Goal: Download file/media

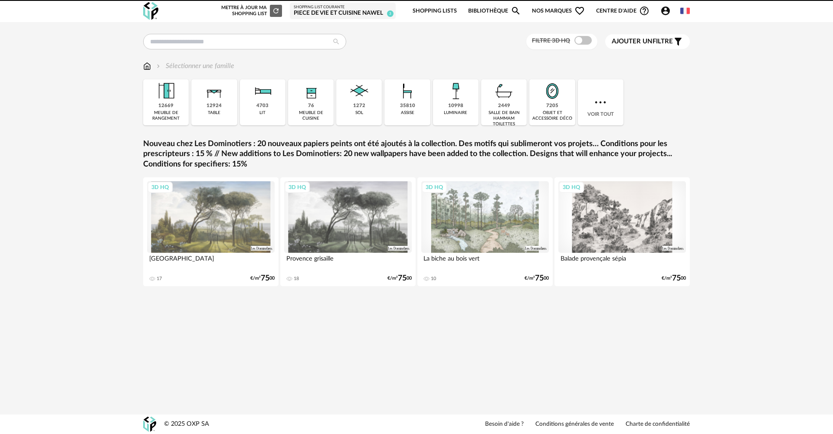
click at [669, 12] on icon "Account Circle icon" at bounding box center [665, 11] width 9 height 9
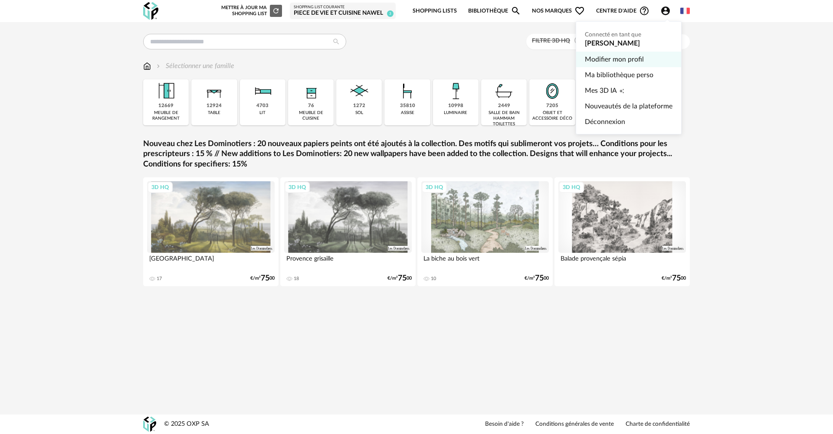
click at [631, 57] on link "Modifier mon profil" at bounding box center [629, 60] width 88 height 16
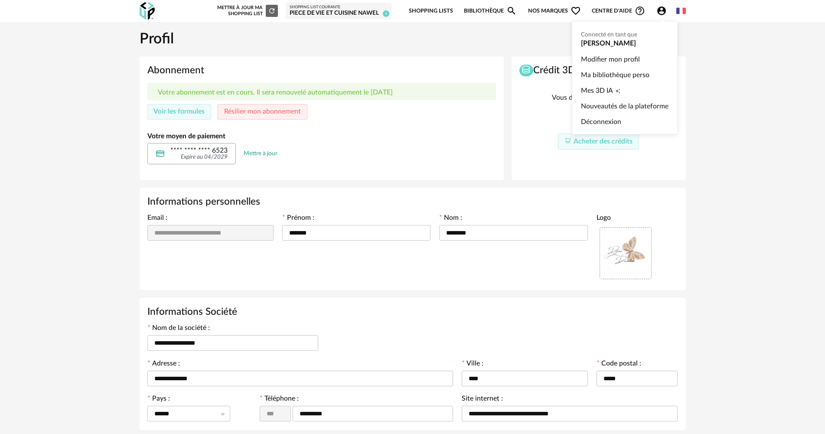
click at [657, 11] on icon "Account Circle icon" at bounding box center [662, 11] width 10 height 10
click at [602, 76] on link "Ma bibliothèque perso" at bounding box center [625, 75] width 88 height 16
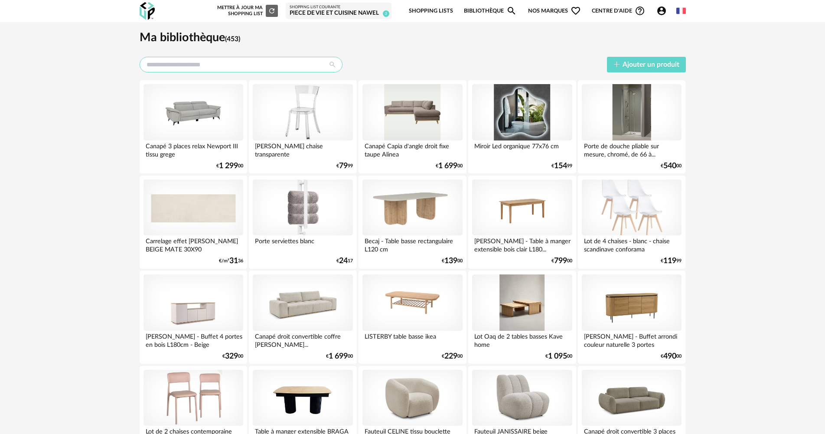
click at [240, 66] on input "text" at bounding box center [241, 65] width 203 height 16
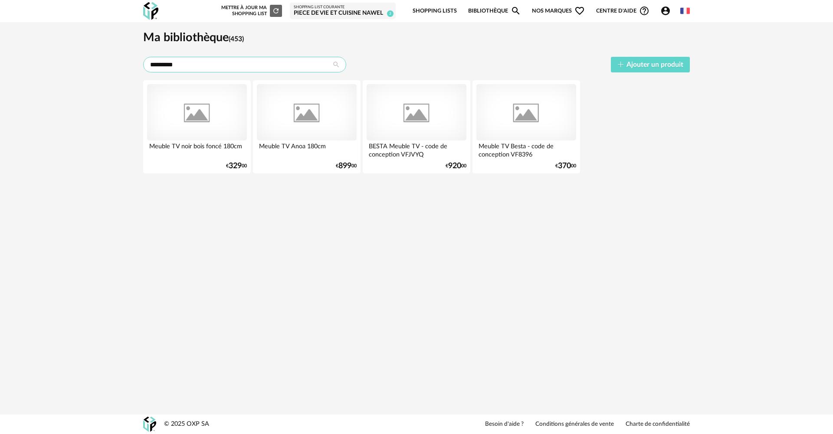
type input "*********"
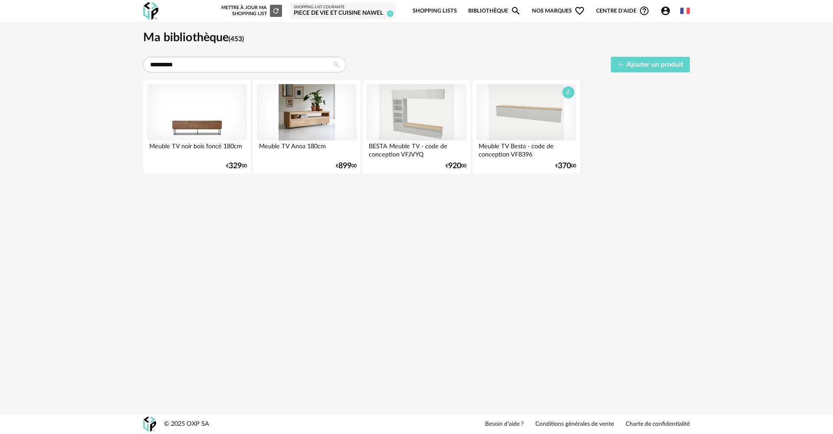
click at [532, 119] on div at bounding box center [526, 112] width 100 height 56
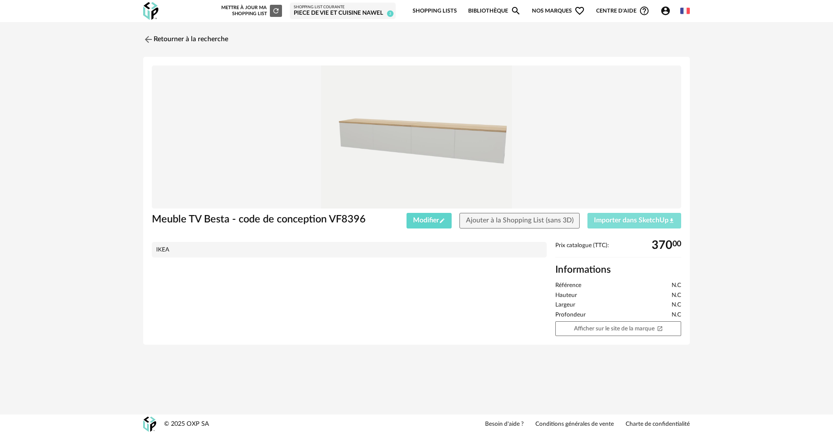
click at [606, 219] on span "Importer dans SketchUp Download icon" at bounding box center [634, 220] width 81 height 7
